Goal: Contribute content

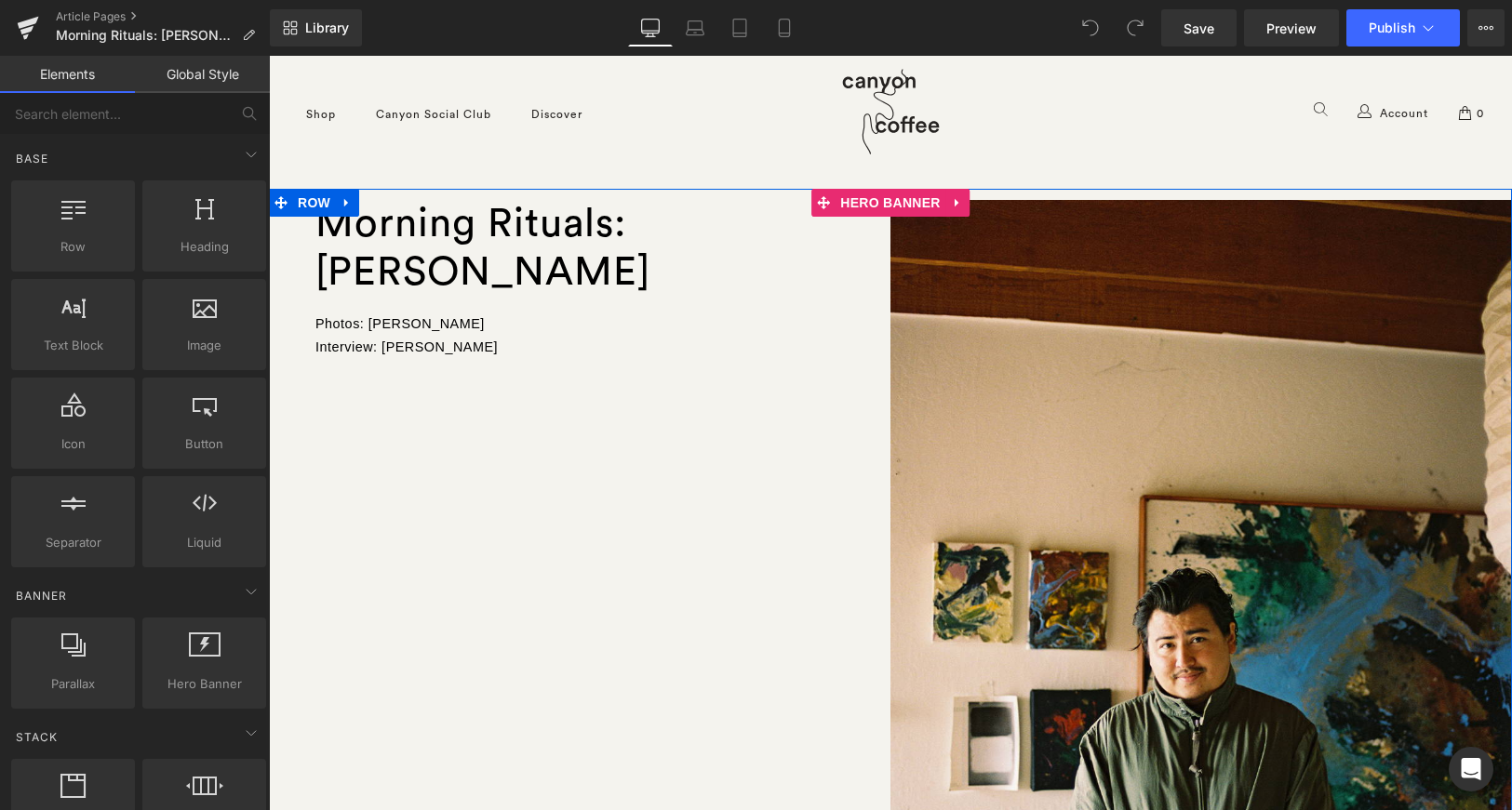
scroll to position [11931, 1244]
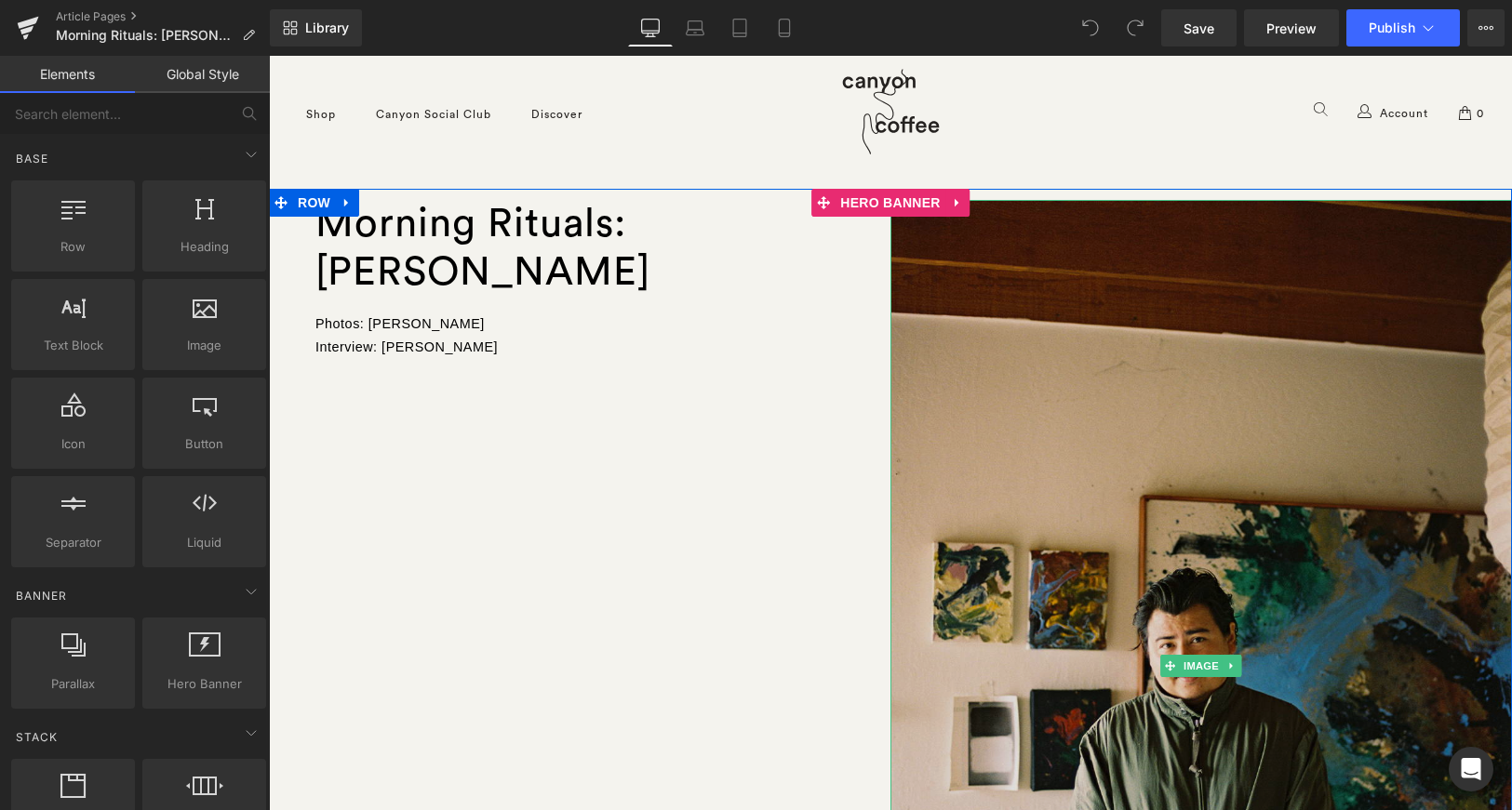
click at [1257, 472] on img at bounding box center [1201, 665] width 622 height 932
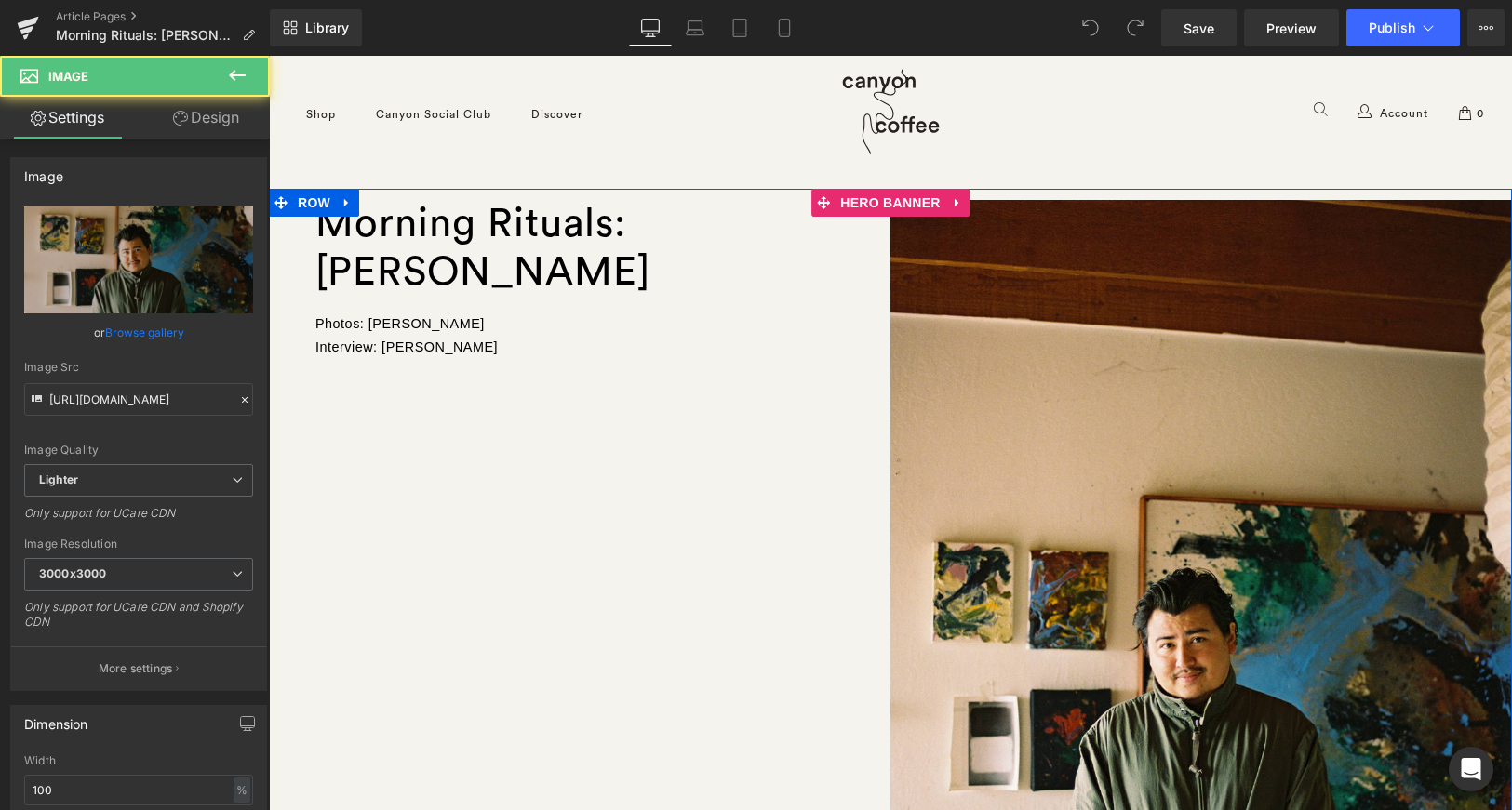
scroll to position [0, 0]
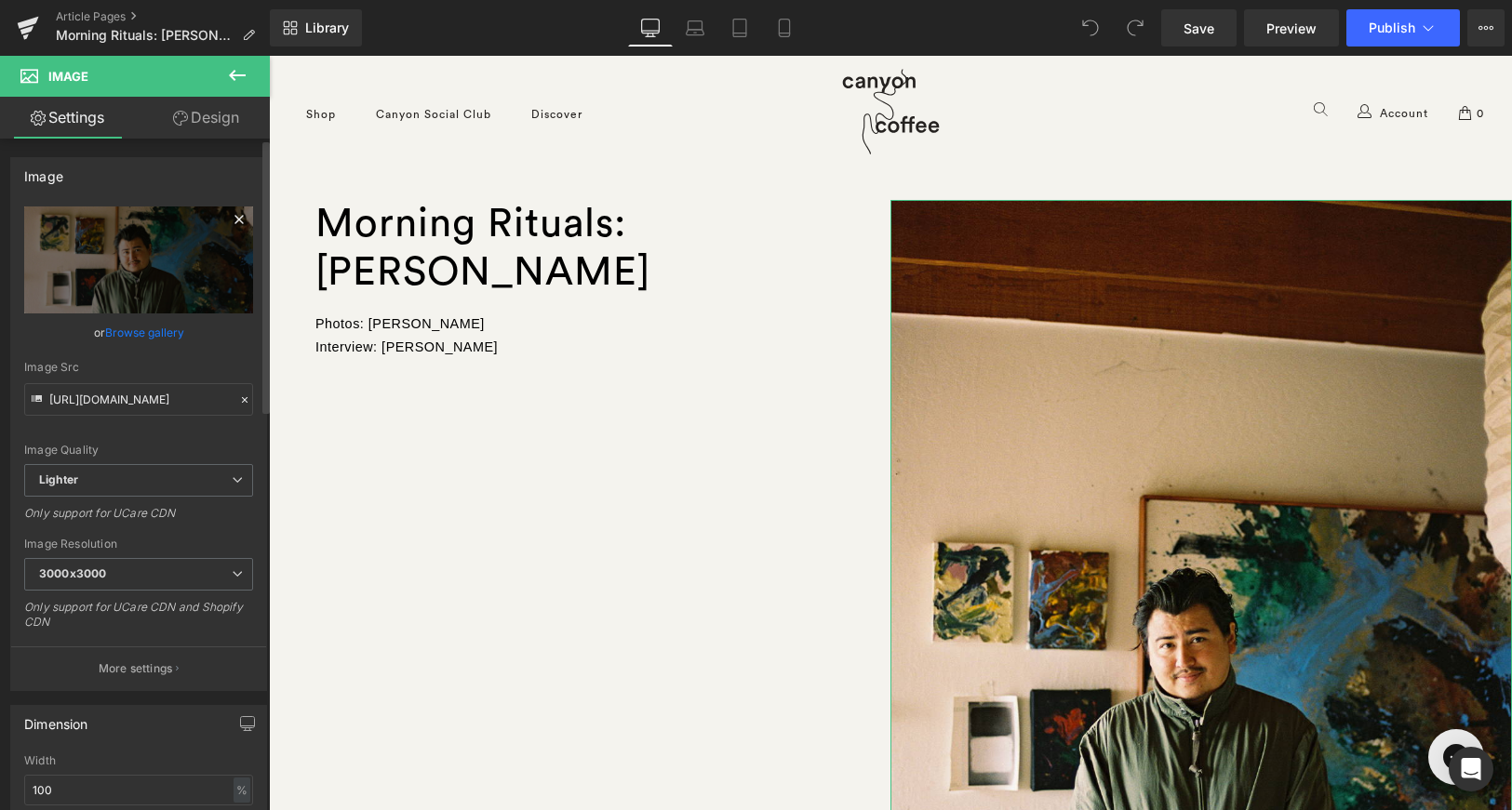
click at [228, 216] on icon at bounding box center [239, 219] width 22 height 22
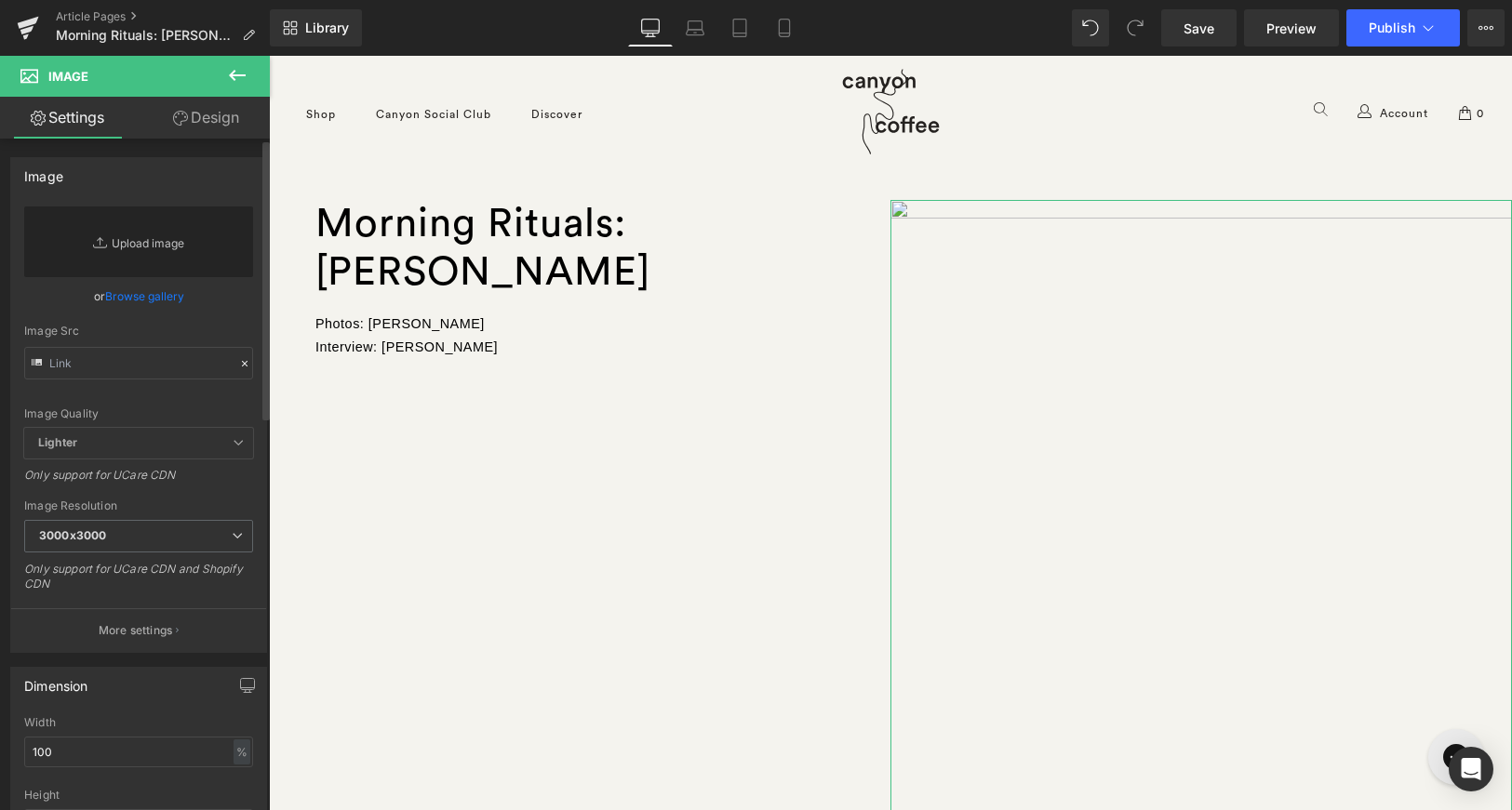
click at [154, 246] on link "Replace Image" at bounding box center [138, 241] width 229 height 71
click at [132, 299] on link "Browse gallery" at bounding box center [144, 296] width 79 height 33
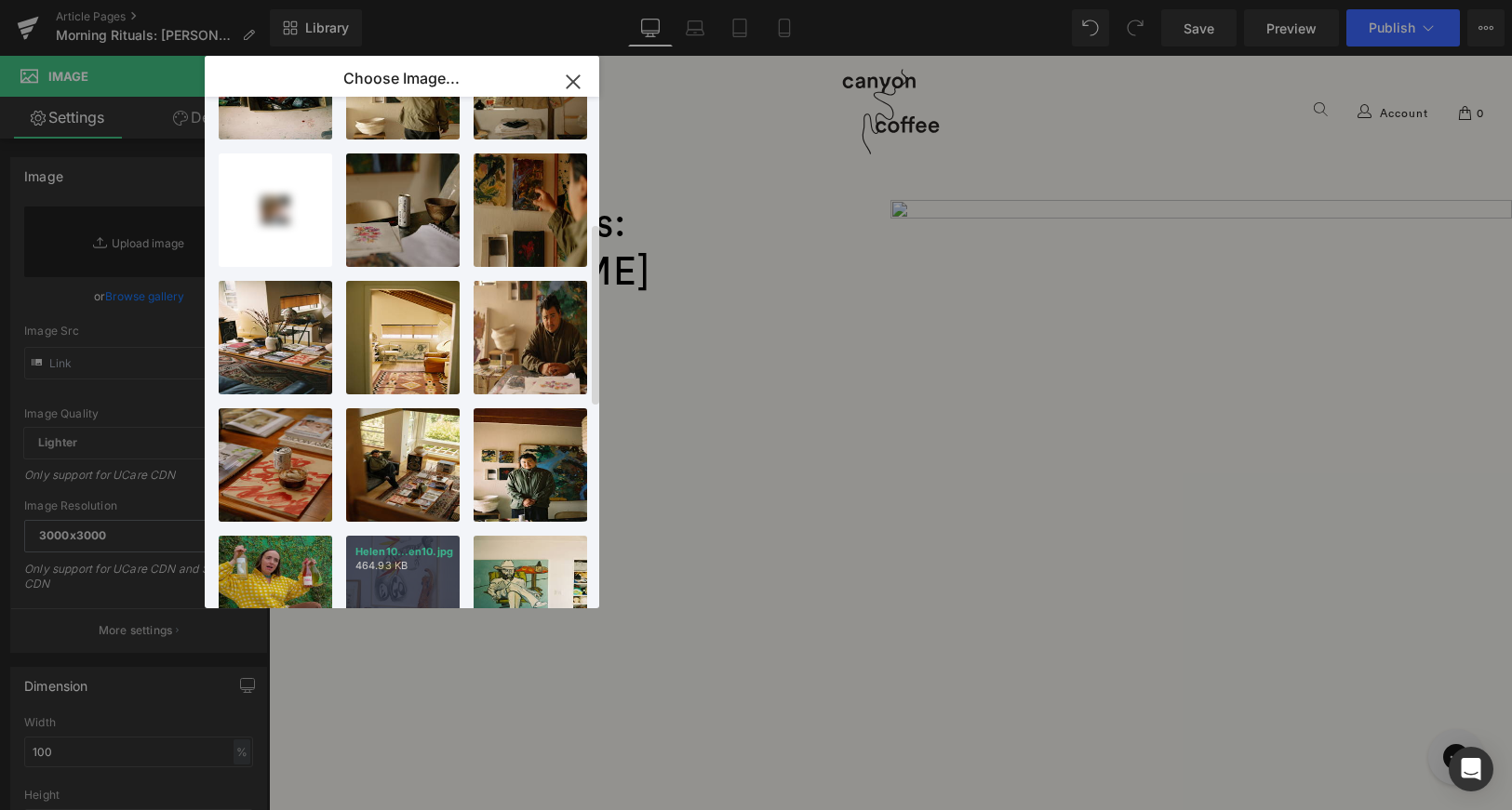
scroll to position [662, 0]
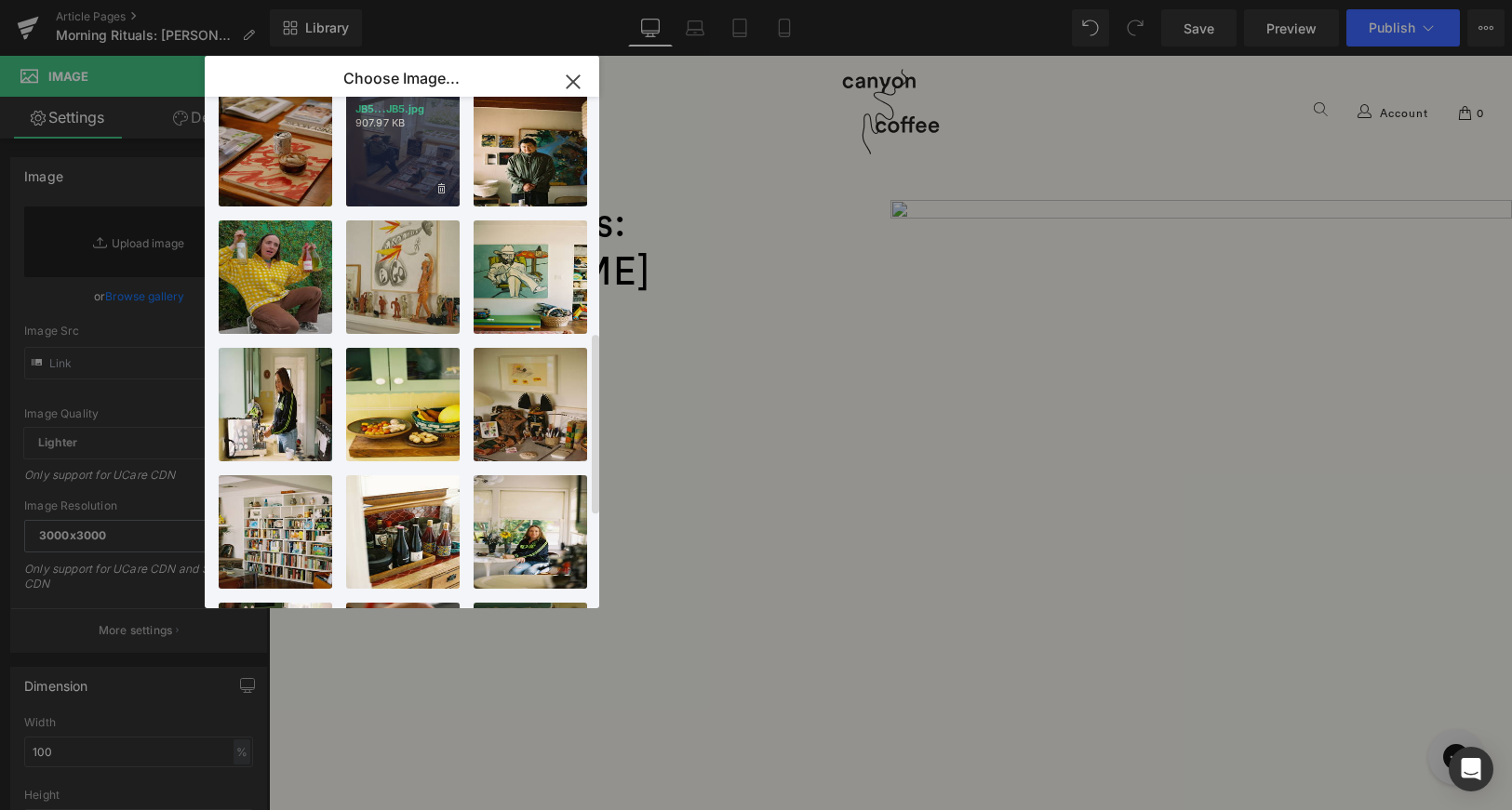
click at [403, 194] on div "JB5...JB5.jpg 907.97 KB" at bounding box center [403, 150] width 114 height 114
type input "[URL][DOMAIN_NAME]"
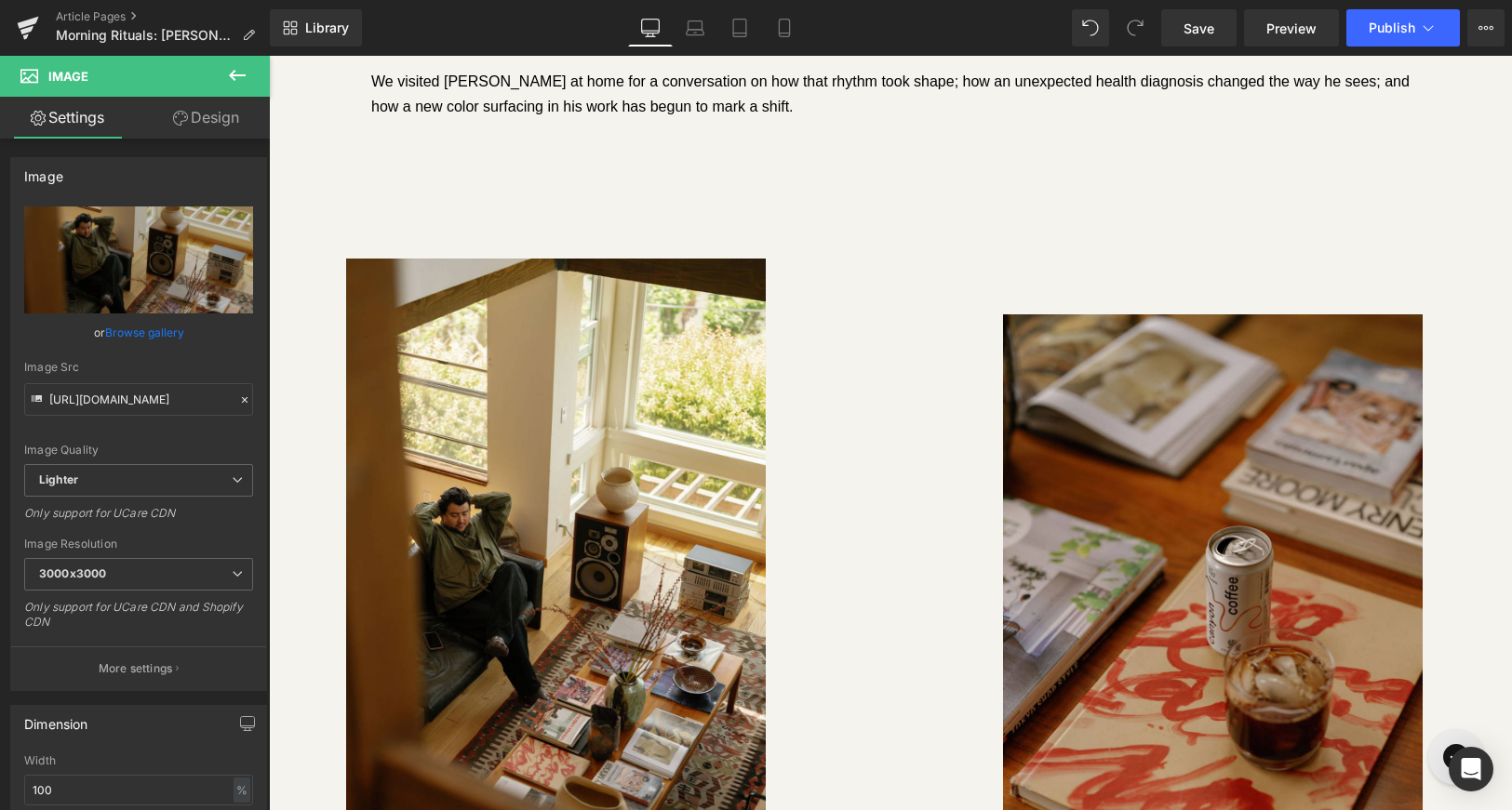
scroll to position [1068, 0]
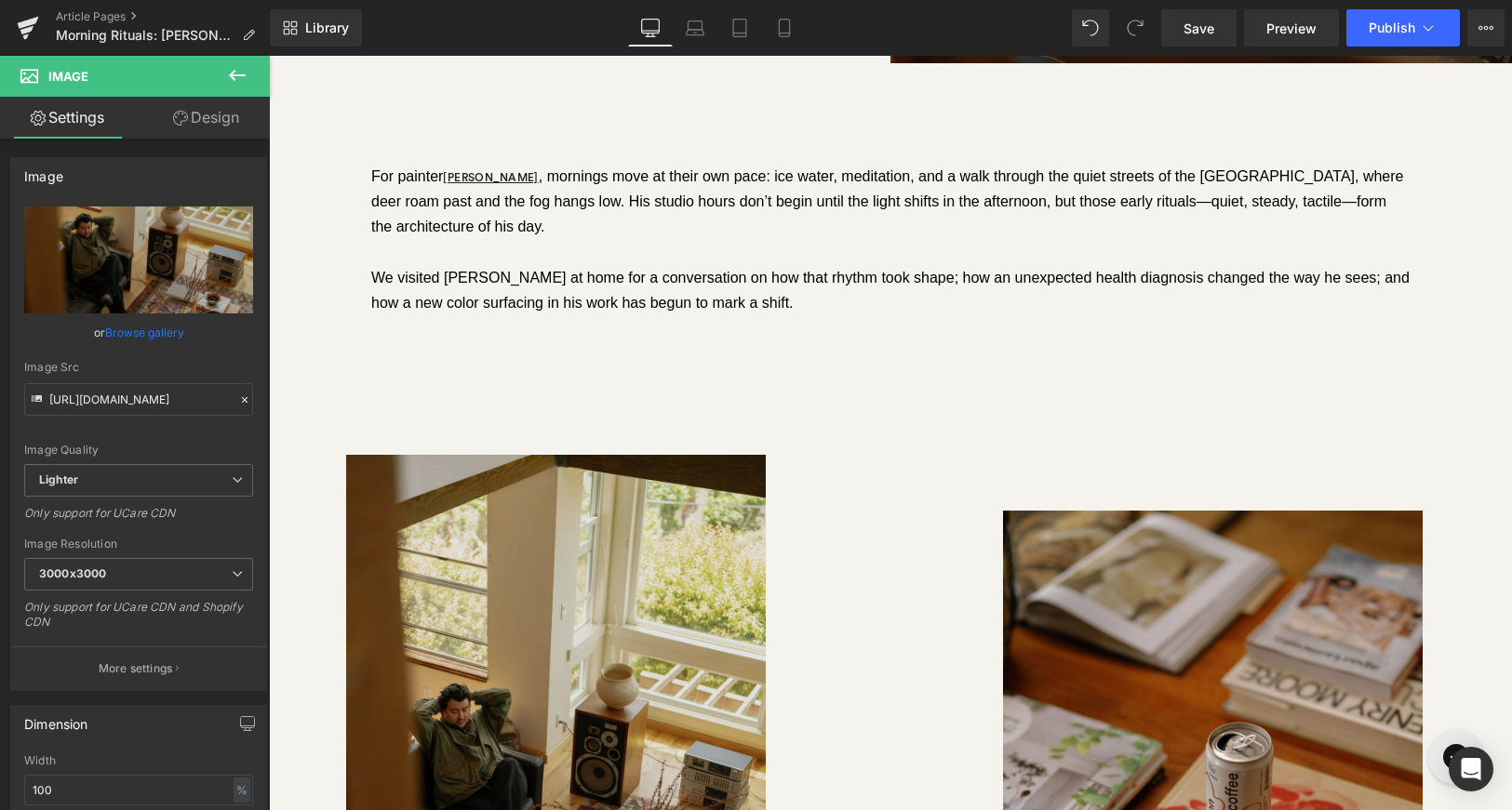
click at [602, 530] on img at bounding box center [556, 769] width 420 height 628
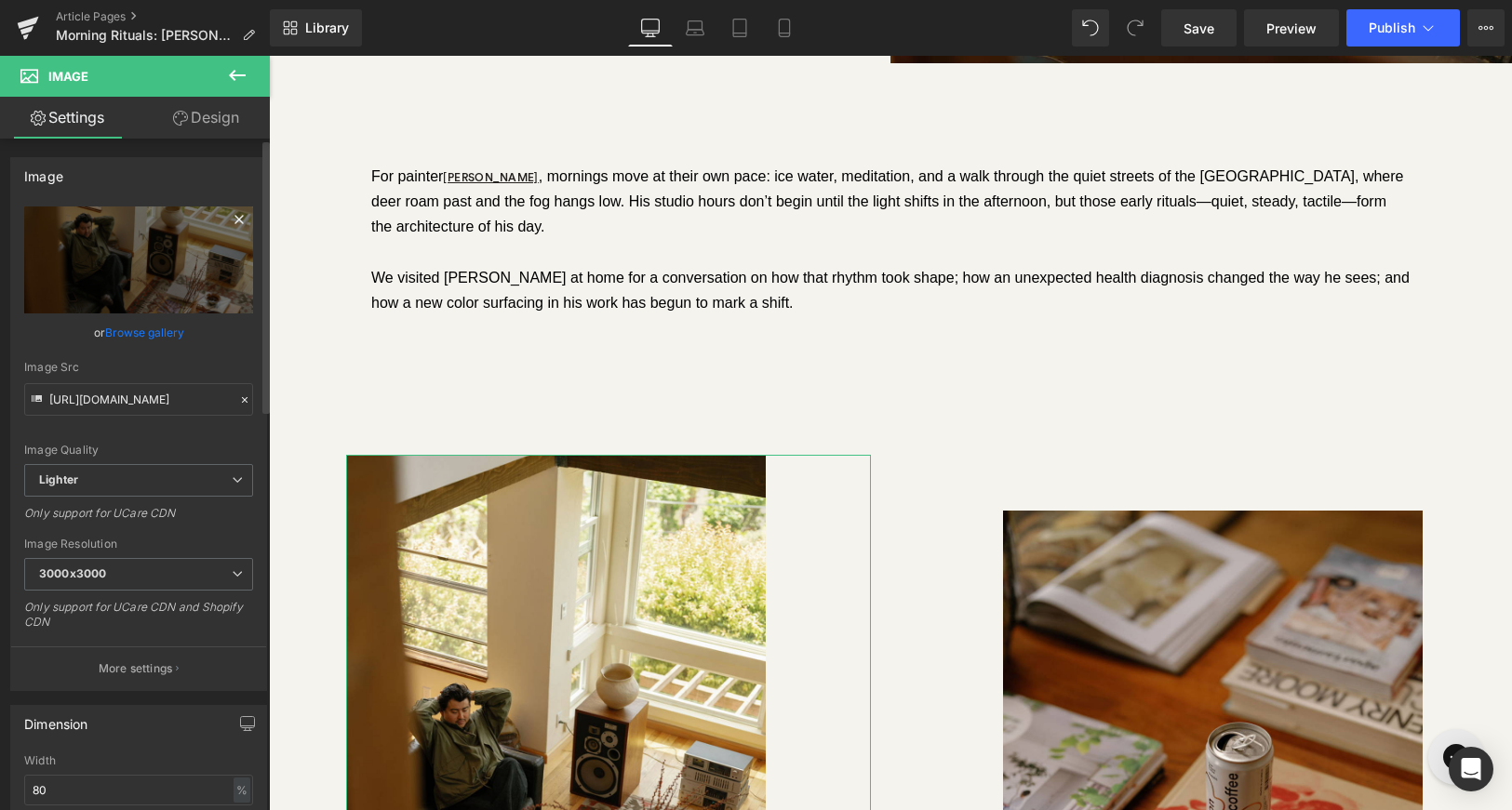
click at [231, 221] on icon at bounding box center [239, 219] width 22 height 22
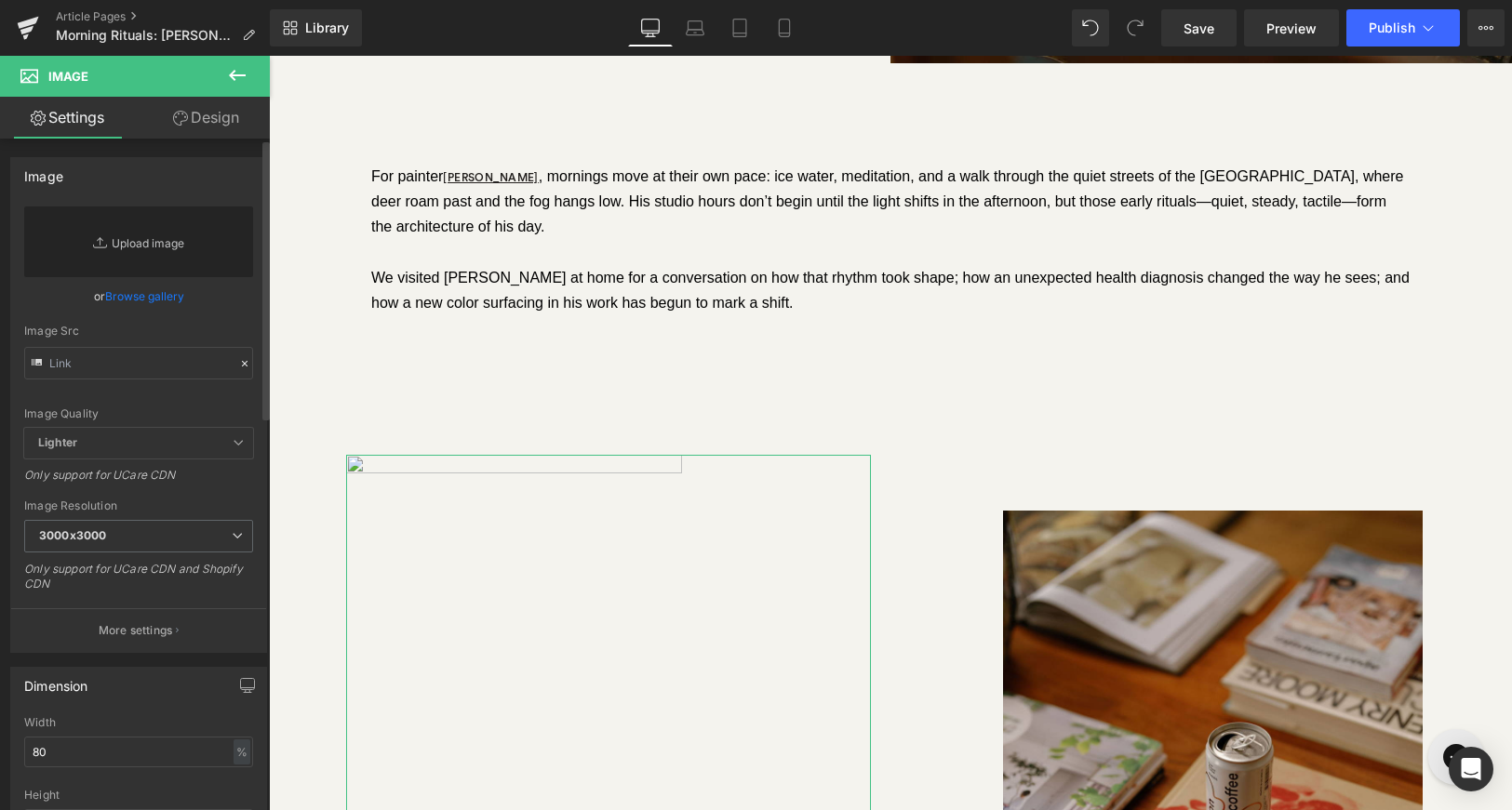
click at [165, 250] on link "Replace Image" at bounding box center [138, 241] width 229 height 71
type input "C:\fakepath\JB19.jpg"
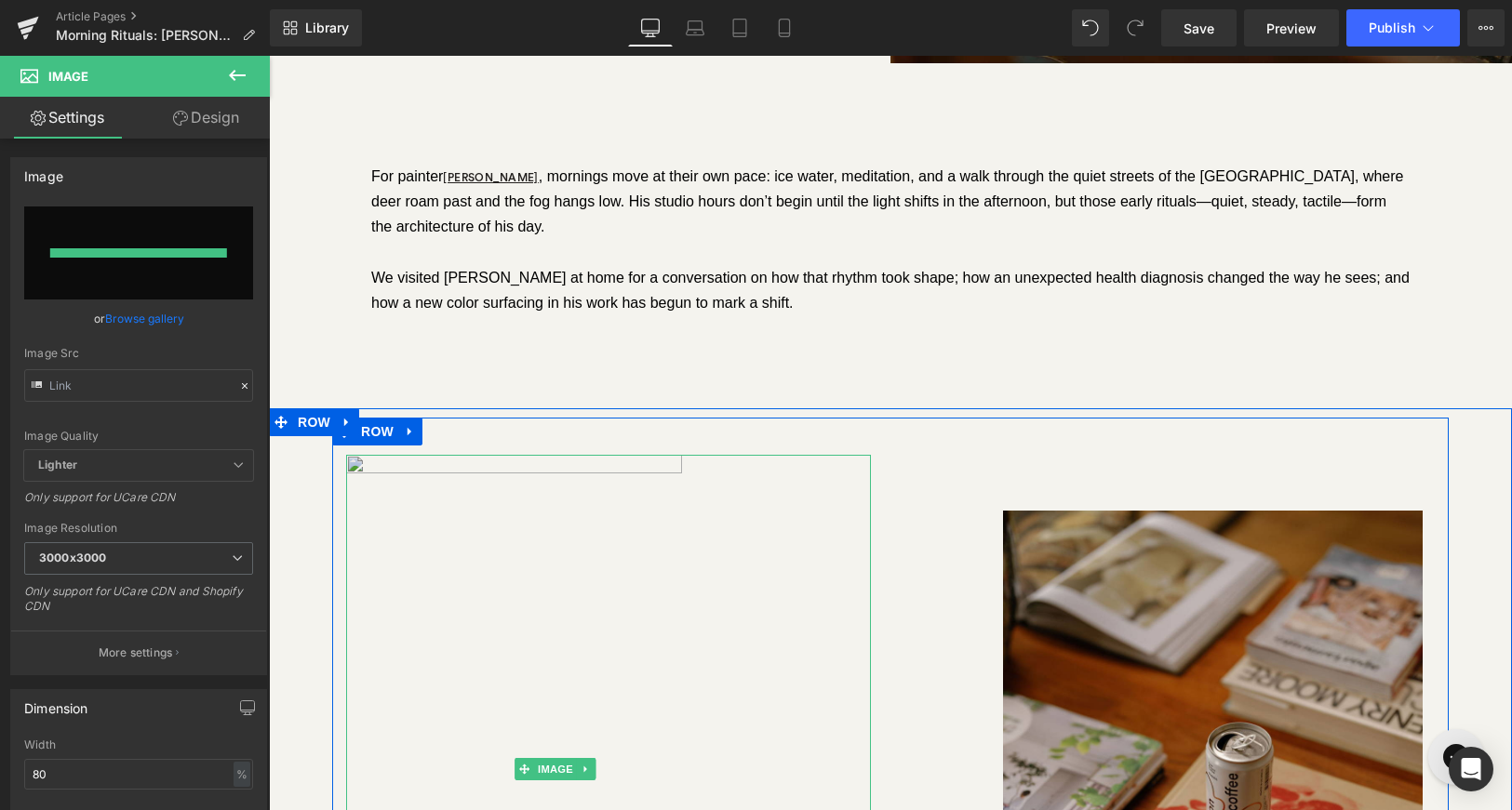
type input "[URL][DOMAIN_NAME]"
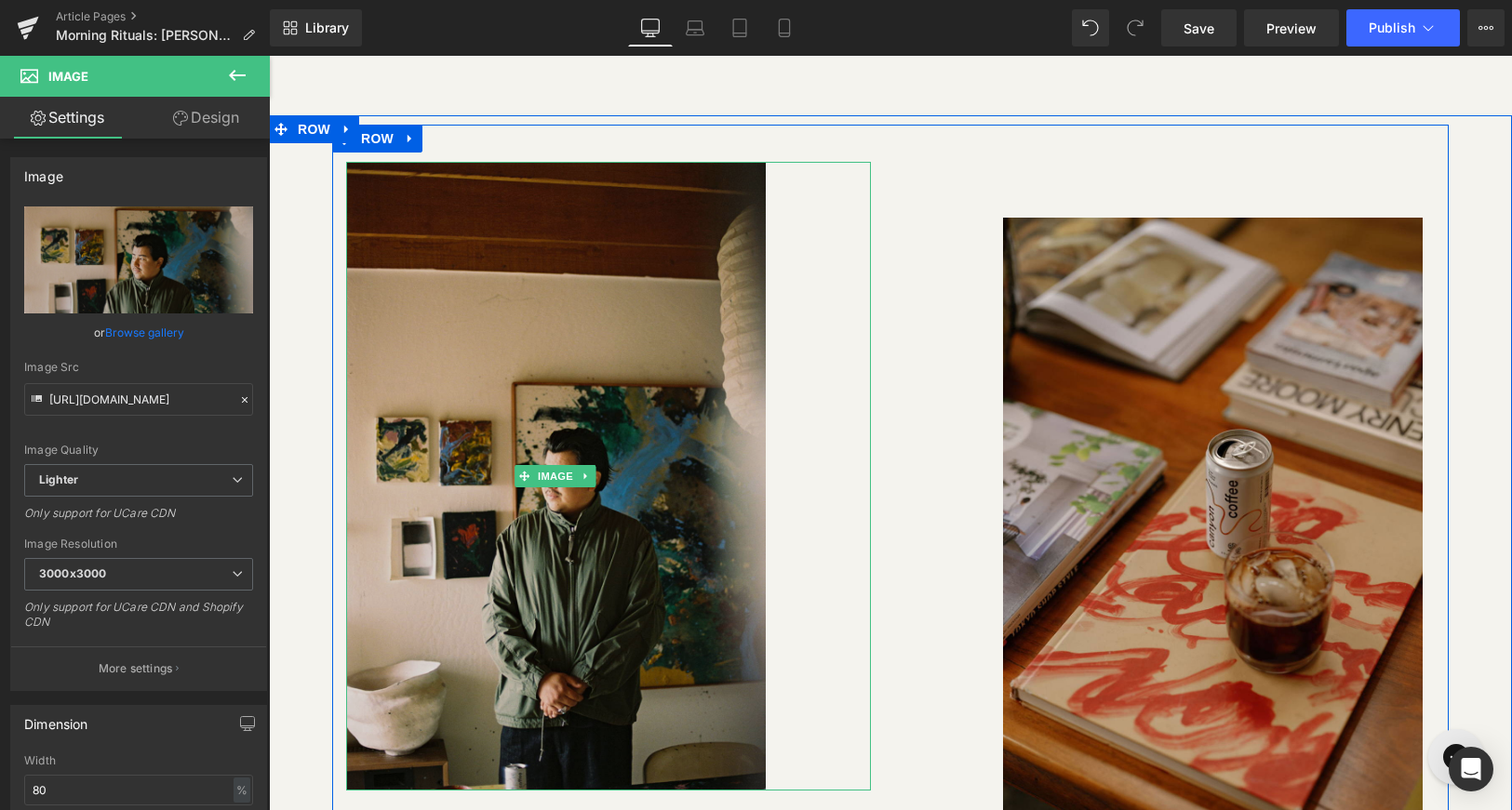
scroll to position [1432, 0]
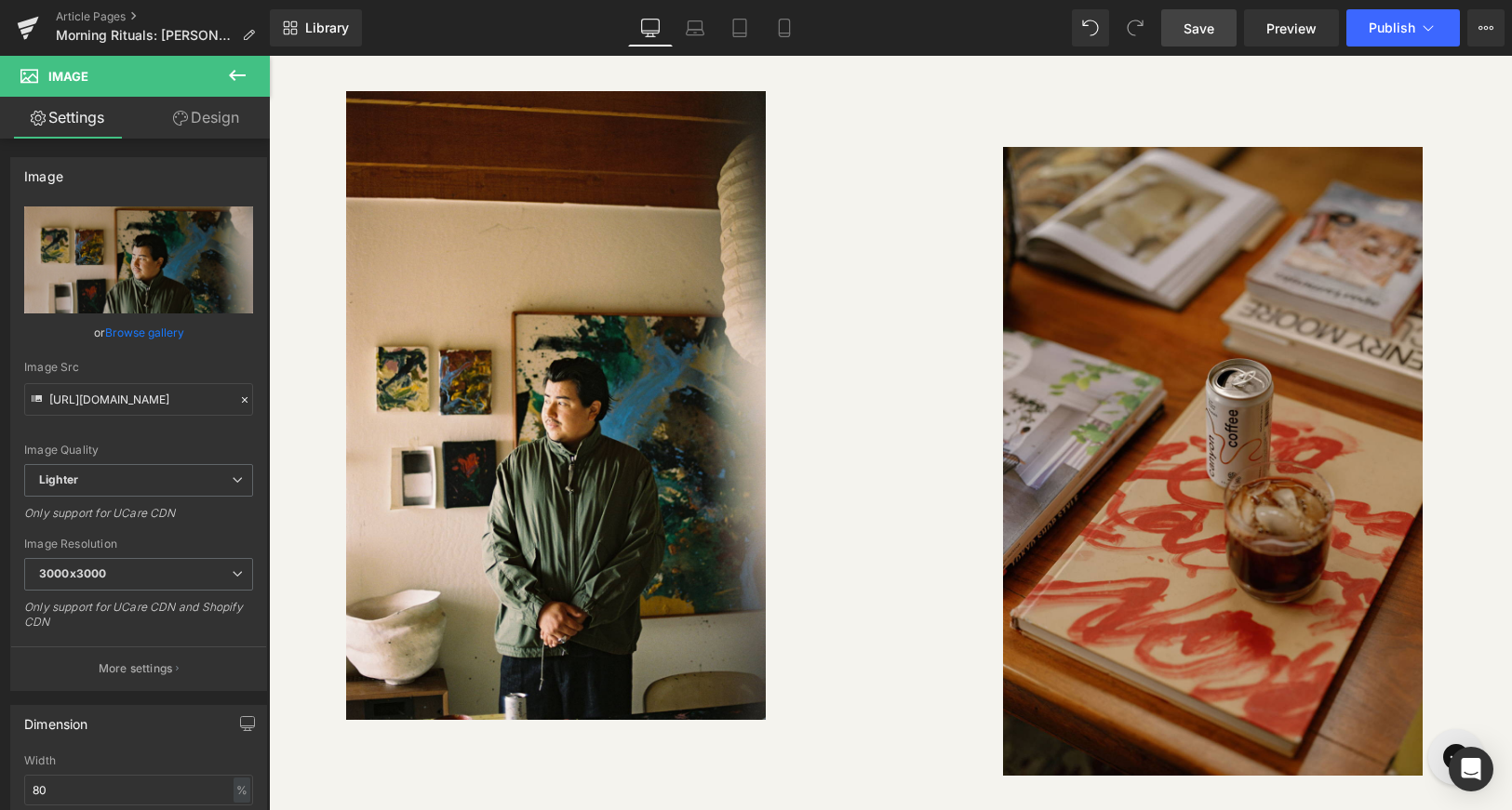
click at [1214, 37] on link "Save" at bounding box center [1200, 27] width 76 height 37
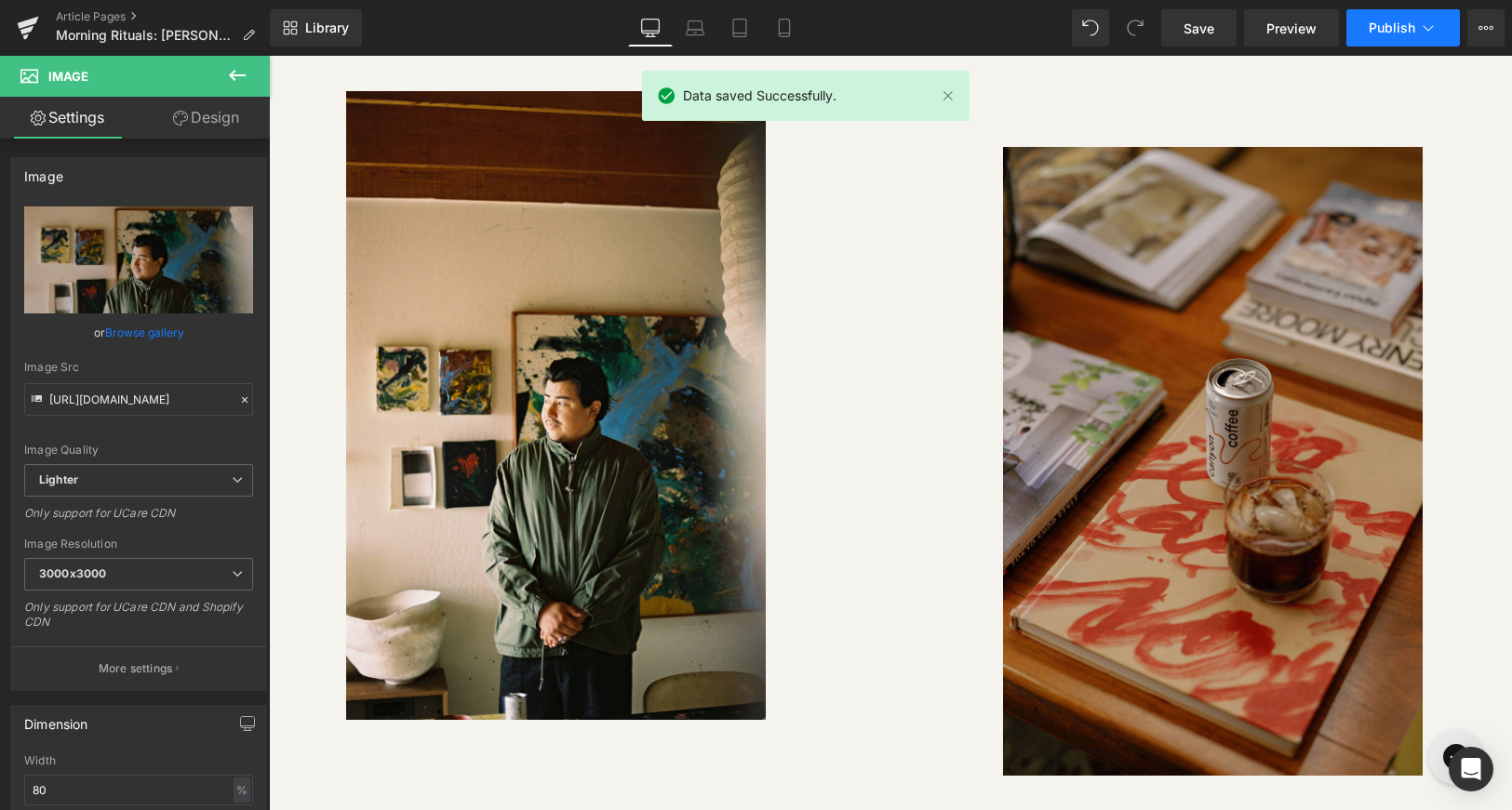
click at [1381, 26] on span "Publish" at bounding box center [1392, 28] width 47 height 15
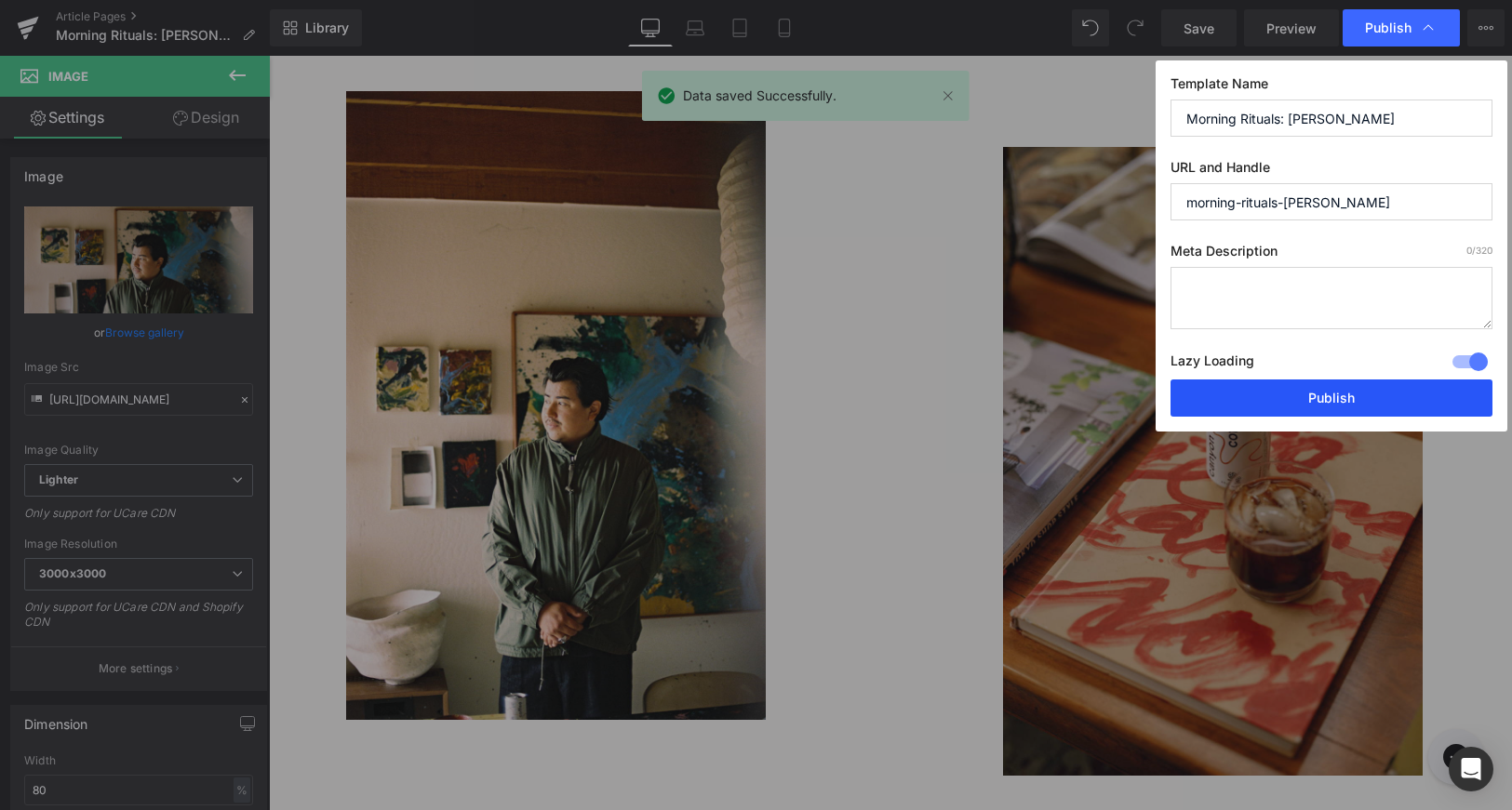
click at [1297, 409] on button "Publish" at bounding box center [1331, 397] width 322 height 37
